Goal: Check status: Check status

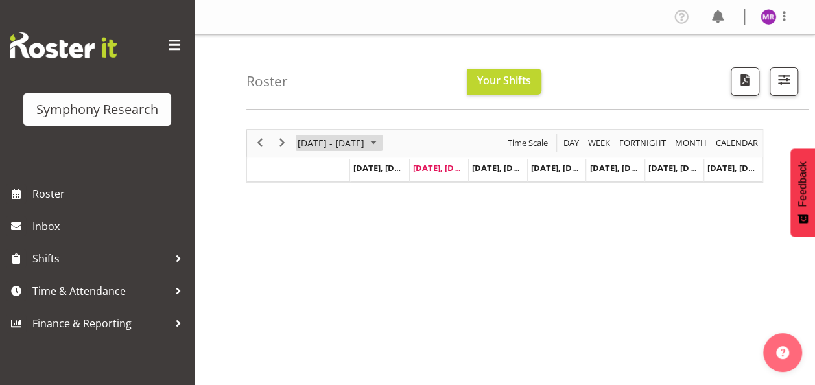
click at [366, 145] on span "Sep 29 - Oct 05, 2025" at bounding box center [330, 143] width 69 height 16
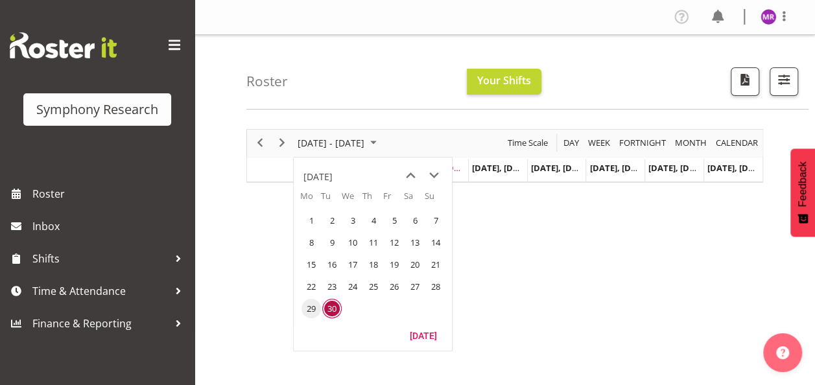
click at [311, 307] on span "29" at bounding box center [311, 308] width 19 height 19
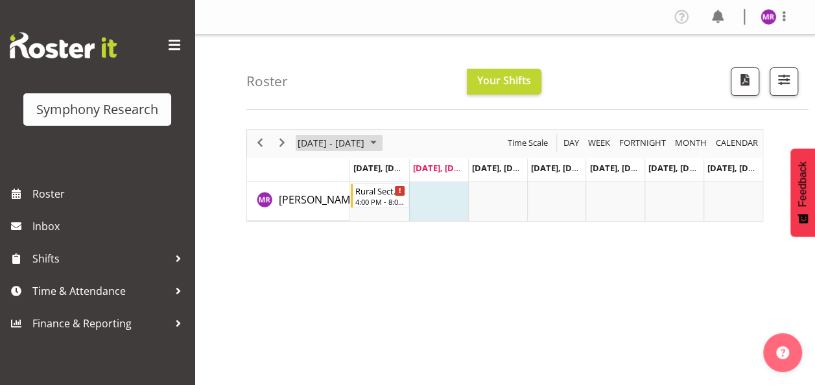
click at [366, 143] on span "Sep 29 - Oct 05, 2025" at bounding box center [330, 143] width 69 height 16
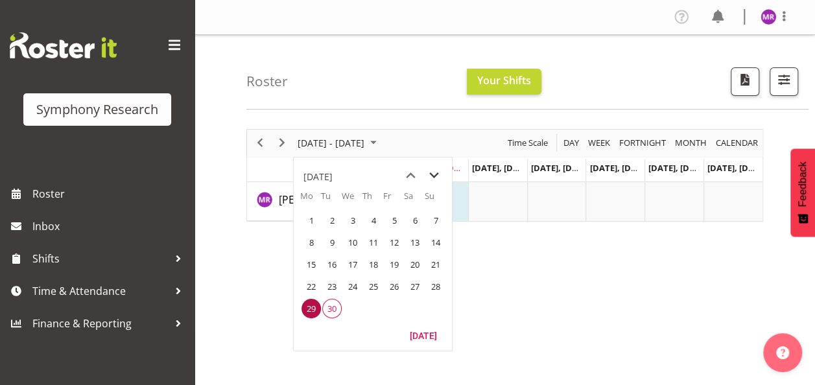
click at [433, 178] on span "next month" at bounding box center [434, 175] width 23 height 23
click at [314, 245] on span "6" at bounding box center [311, 242] width 19 height 19
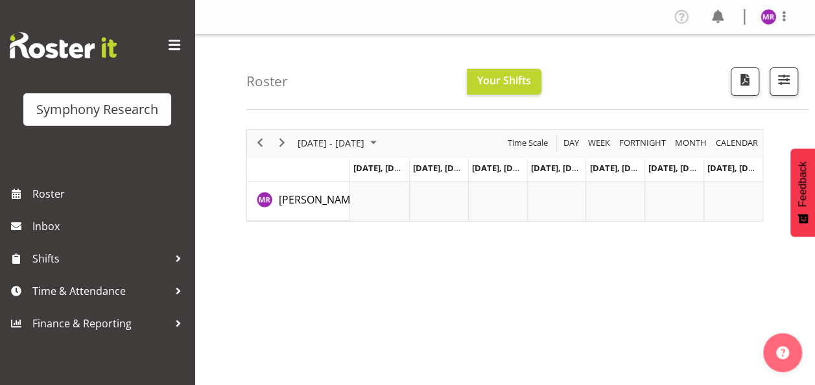
click at [385, 134] on div "October 06 - 12, 2025" at bounding box center [338, 143] width 91 height 27
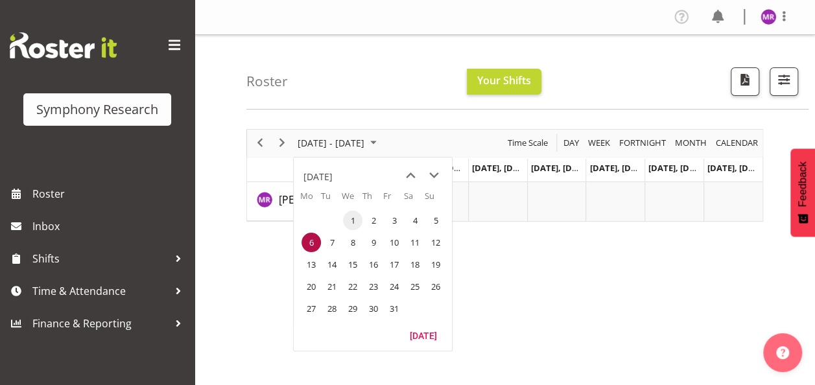
click at [352, 219] on span "1" at bounding box center [352, 220] width 19 height 19
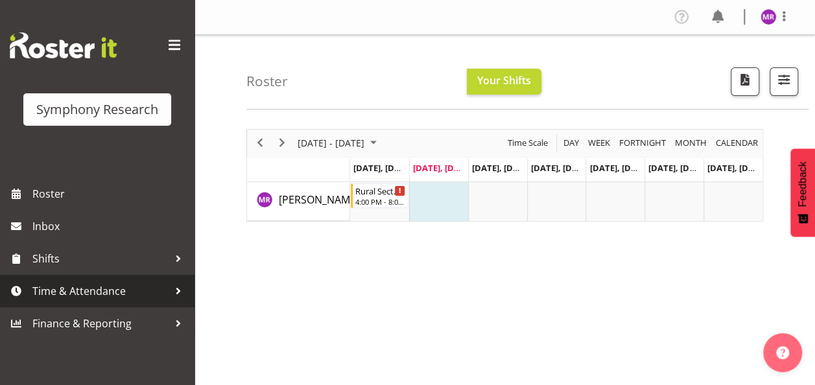
click at [64, 297] on span "Time & Attendance" at bounding box center [100, 291] width 136 height 19
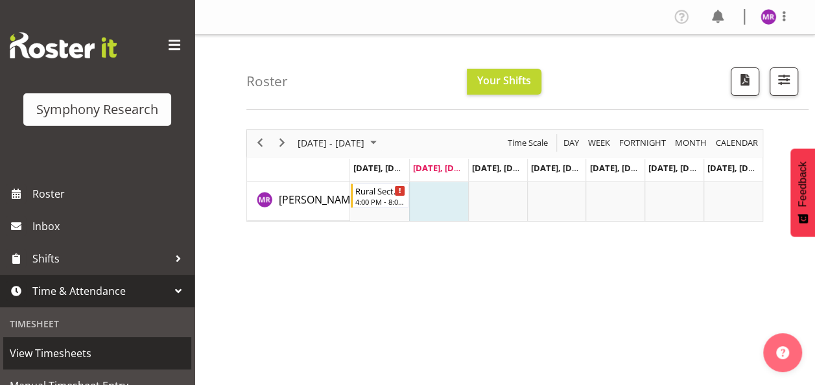
click at [79, 354] on span "View Timesheets" at bounding box center [97, 353] width 175 height 19
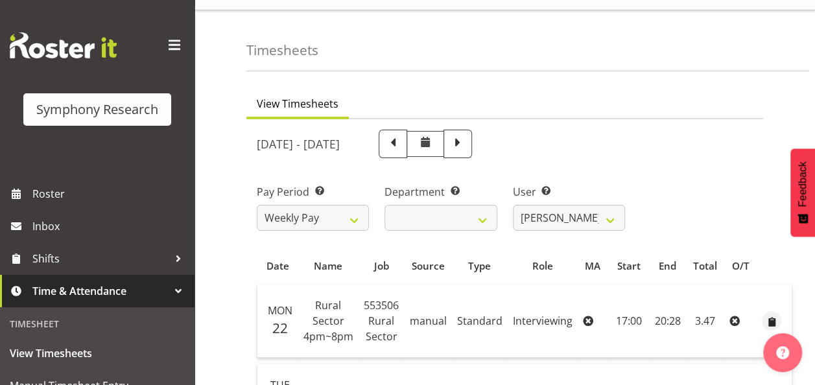
scroll to position [21, 0]
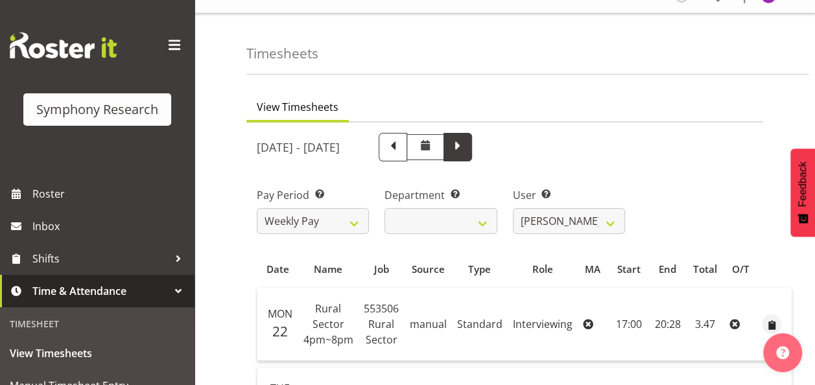
click at [472, 156] on span at bounding box center [458, 147] width 29 height 29
select select
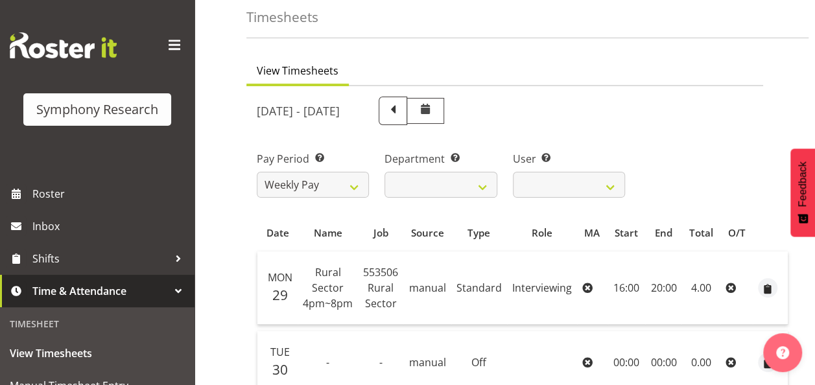
scroll to position [0, 0]
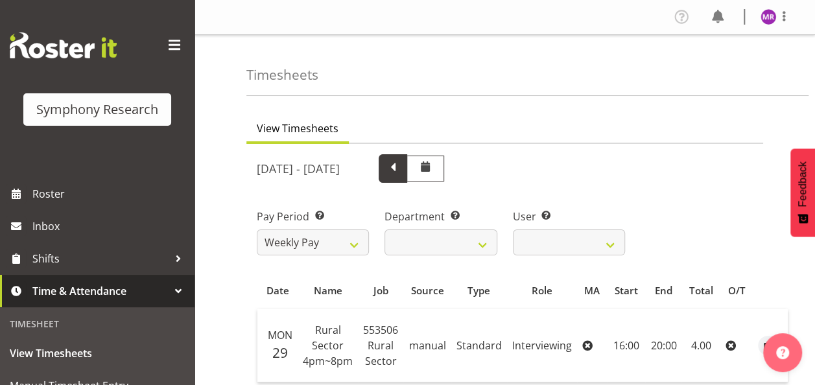
click at [407, 178] on span at bounding box center [393, 168] width 29 height 29
select select
click at [402, 162] on span at bounding box center [393, 167] width 17 height 17
select select
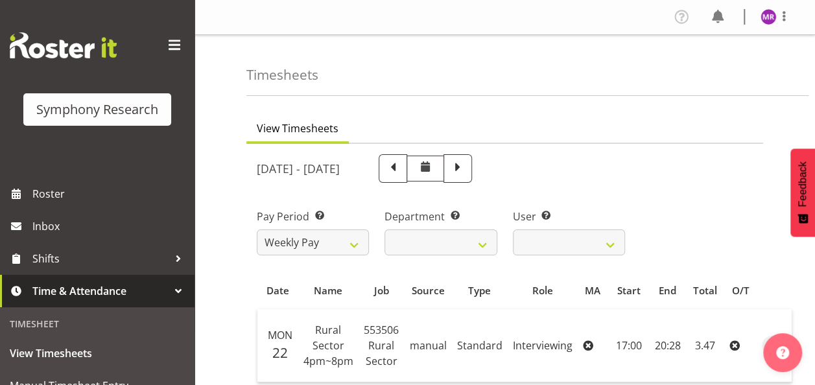
select select
